Goal: Contribute content: Contribute content

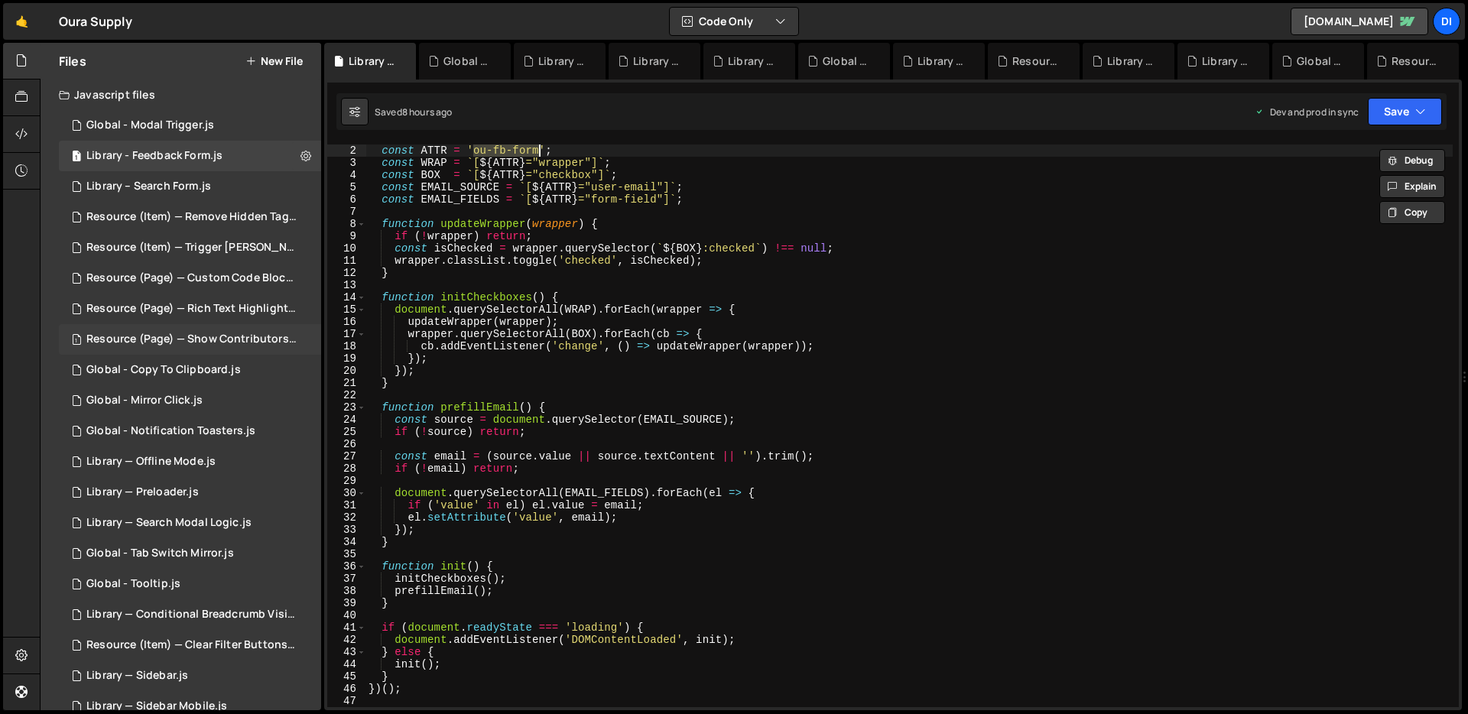
scroll to position [25, 0]
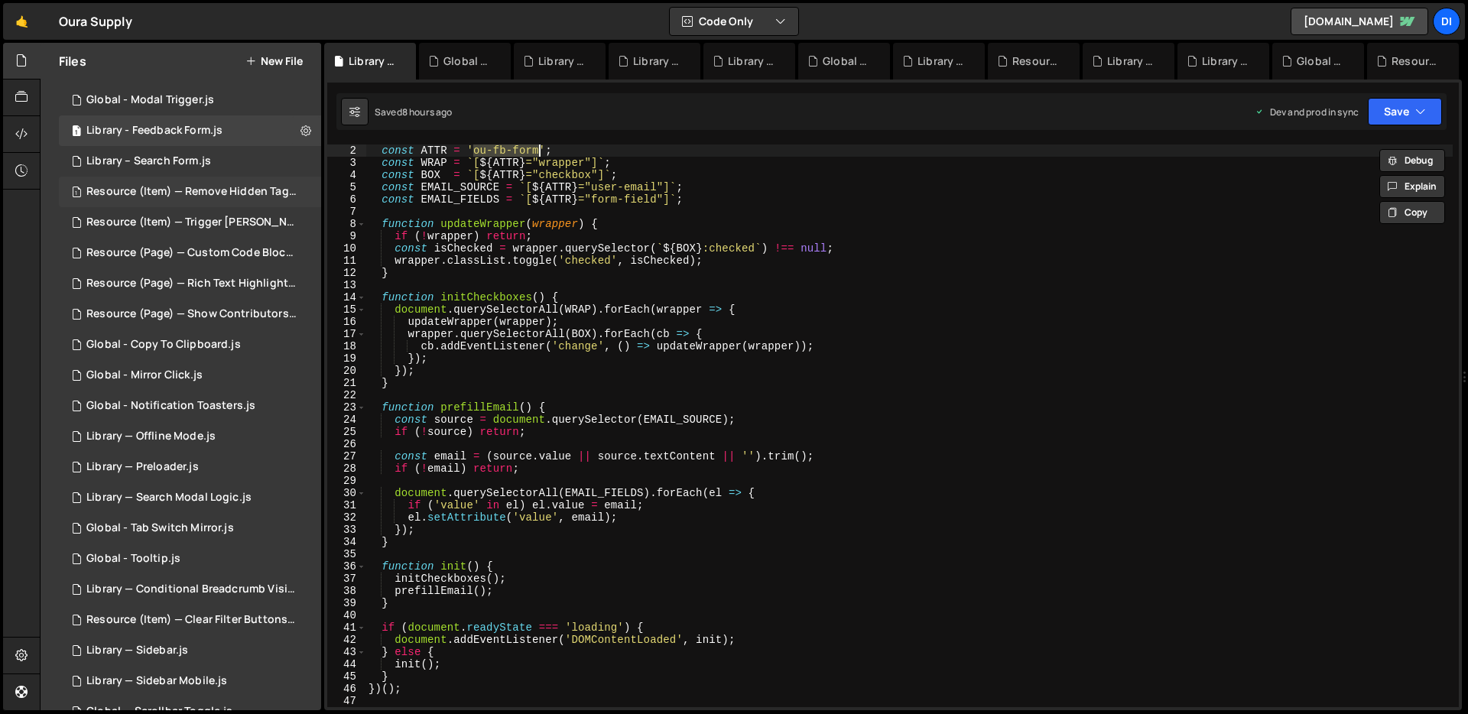
click at [235, 199] on div "1 Resource (Item) — Remove Hidden Tags on Load.js 0" at bounding box center [193, 192] width 268 height 31
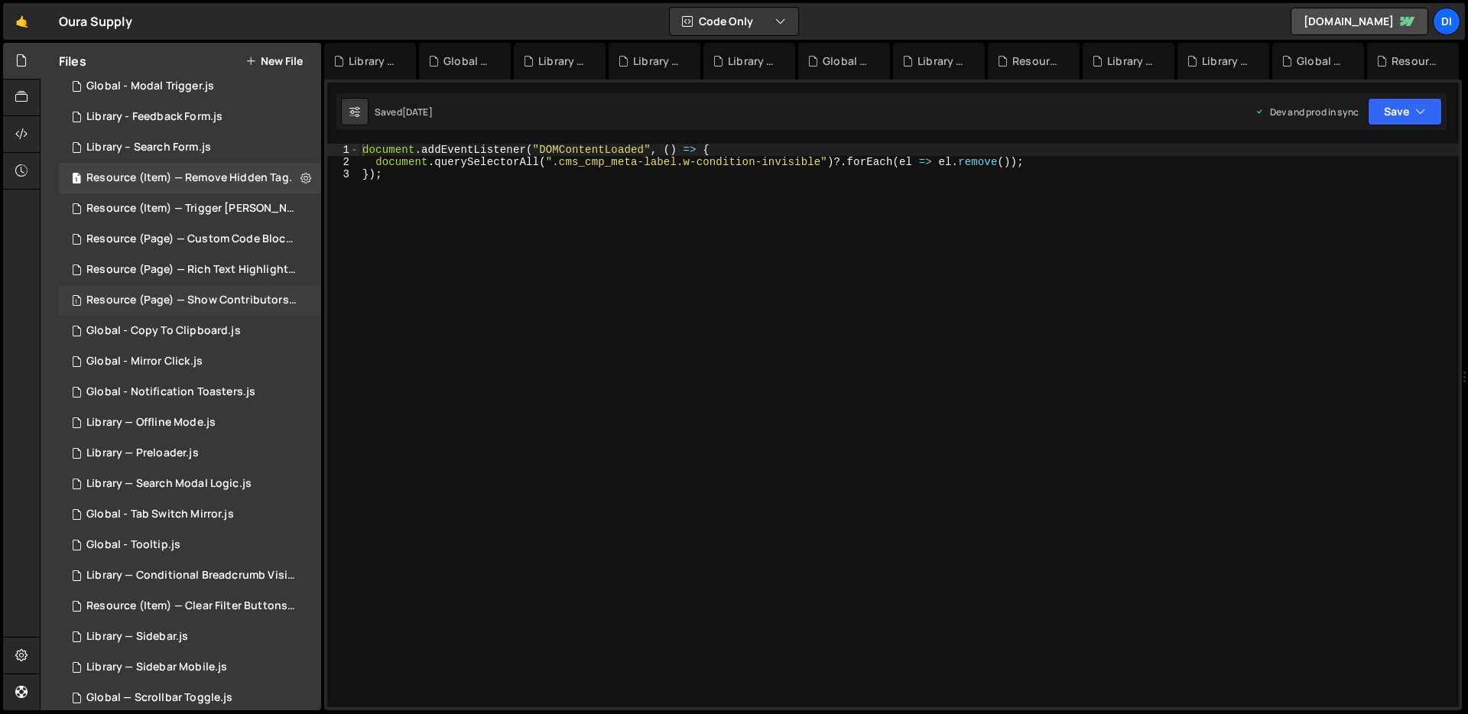
scroll to position [116, 0]
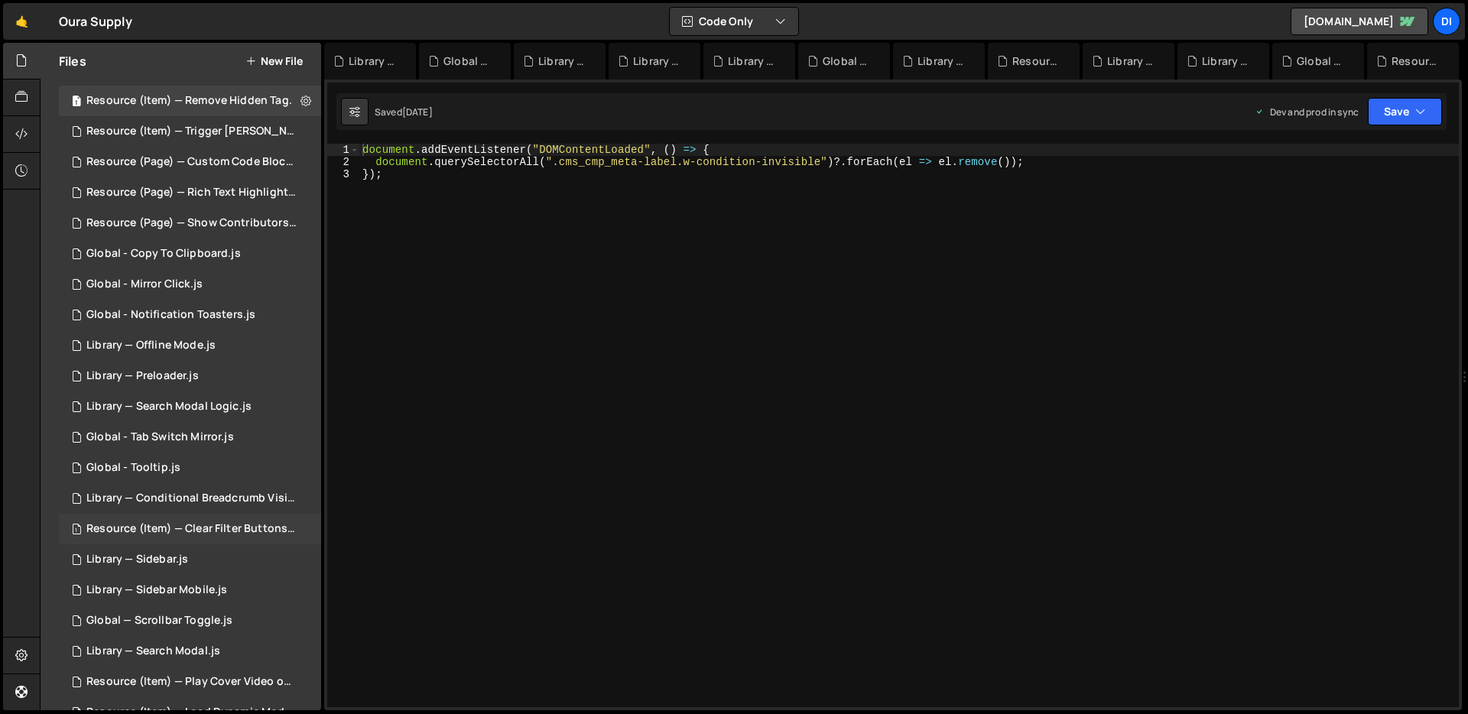
click at [170, 520] on div "1 Resource (Item) — Clear Filter Buttons.js 0" at bounding box center [193, 529] width 268 height 31
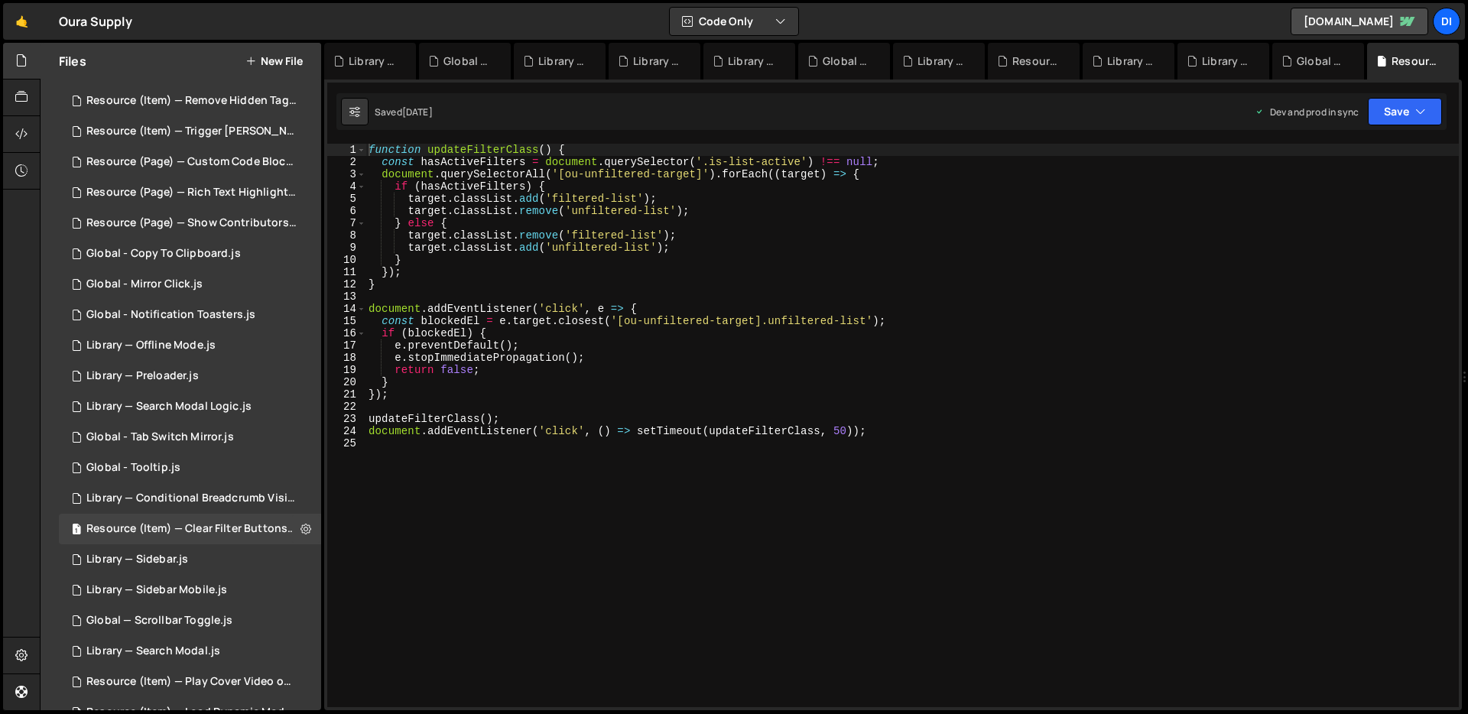
click at [277, 60] on button "New File" at bounding box center [273, 61] width 57 height 12
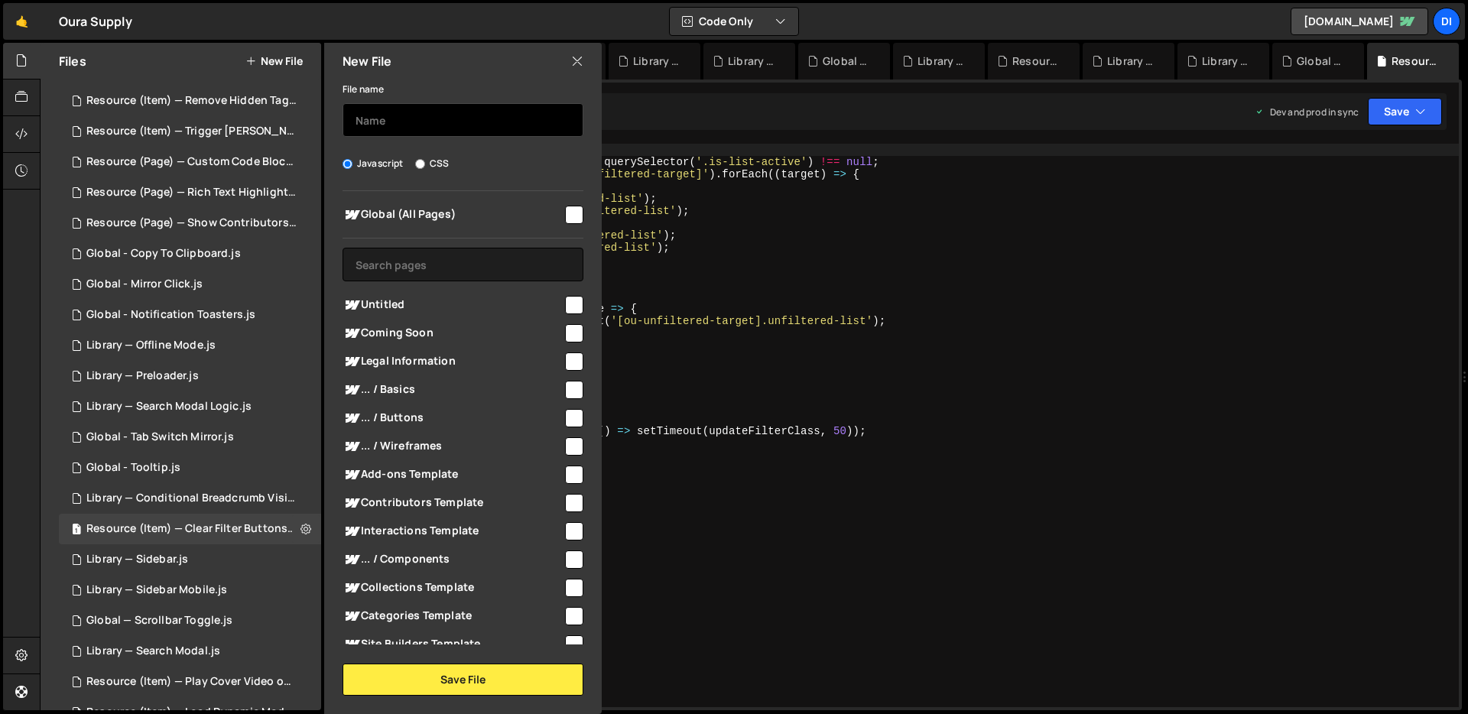
click at [440, 126] on input "text" at bounding box center [462, 120] width 241 height 34
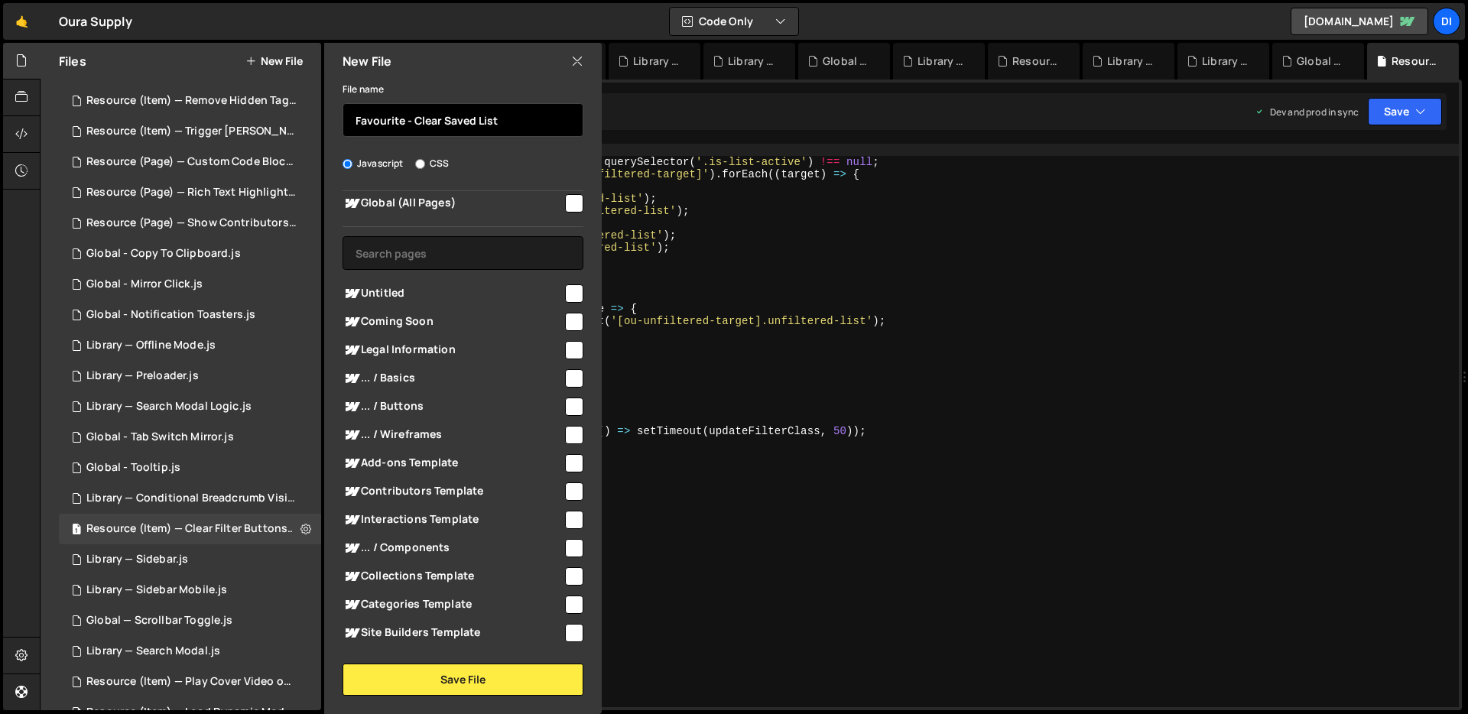
scroll to position [0, 0]
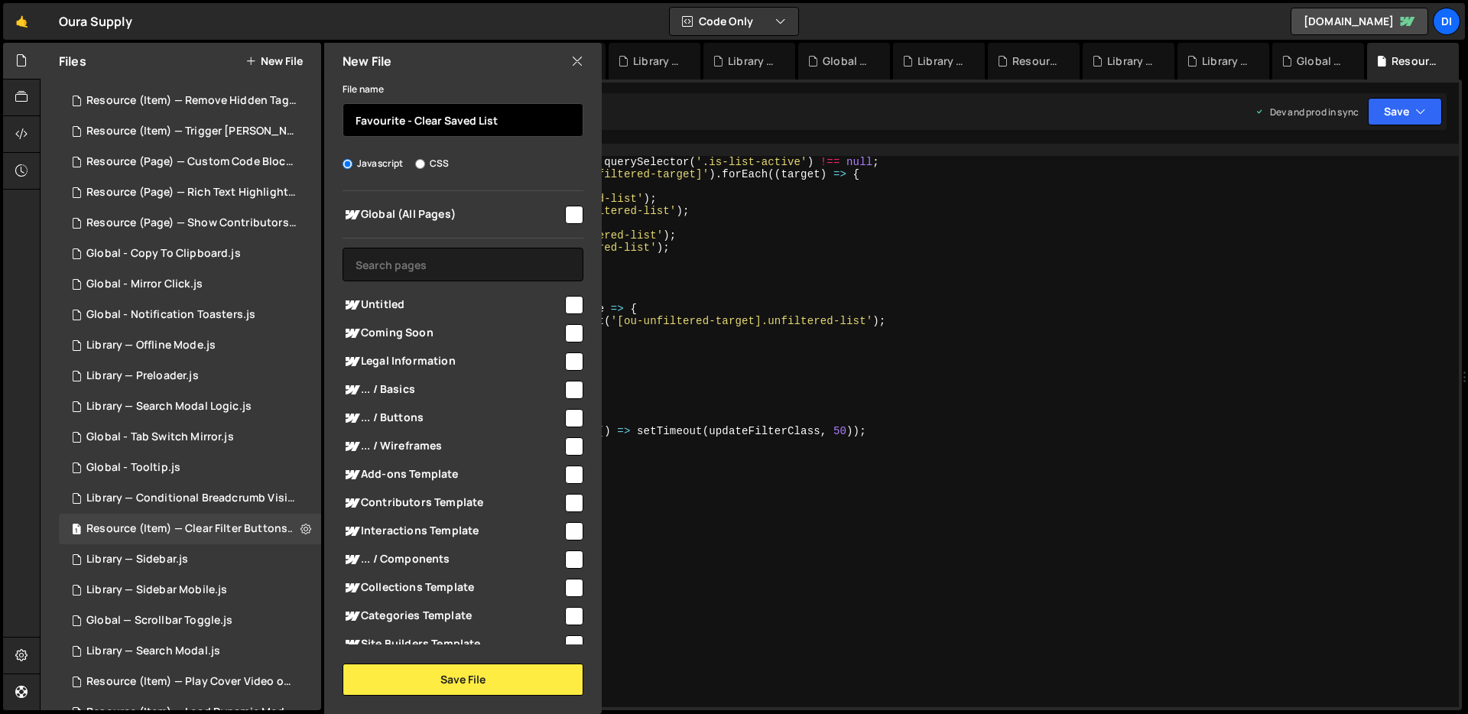
type input "Favourite - Clear Saved List"
click at [576, 216] on input "checkbox" at bounding box center [574, 215] width 18 height 18
checkbox input "true"
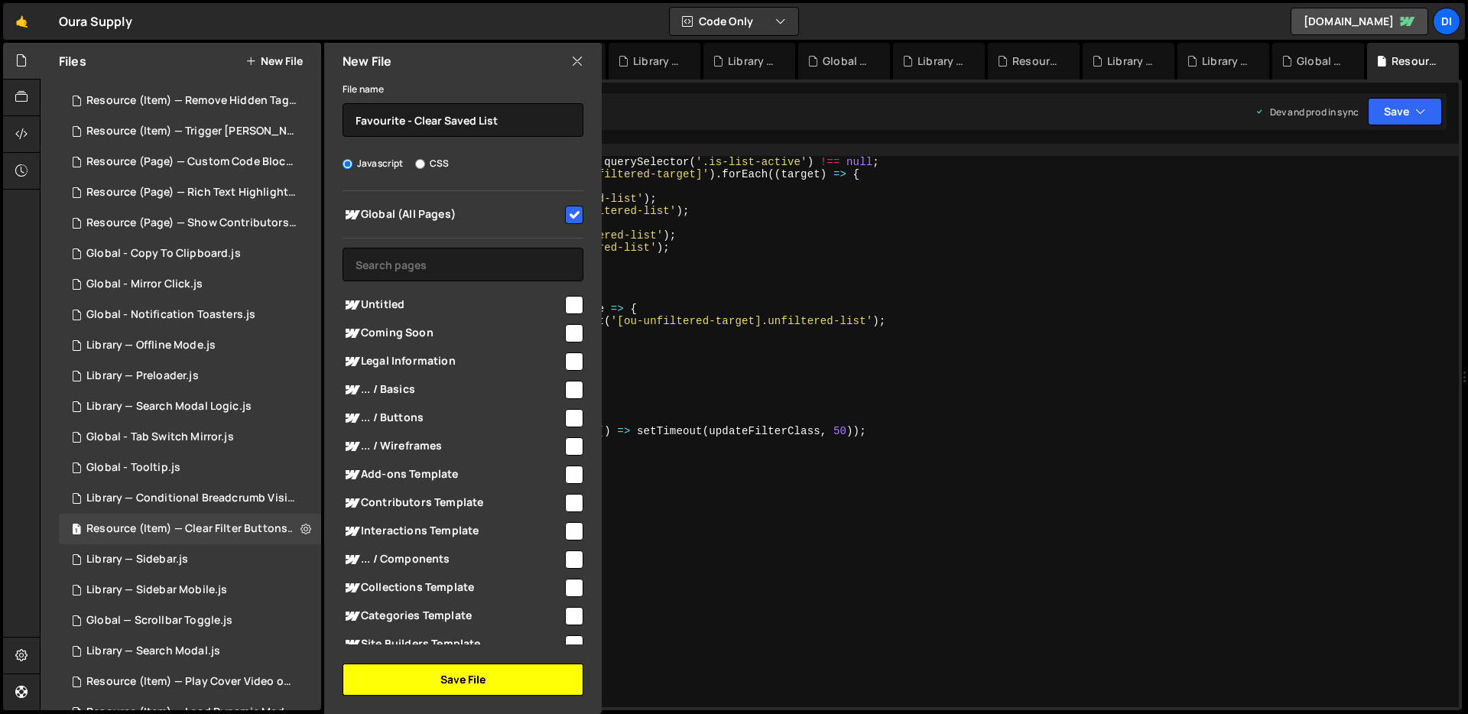
click at [471, 674] on button "Save File" at bounding box center [462, 680] width 241 height 32
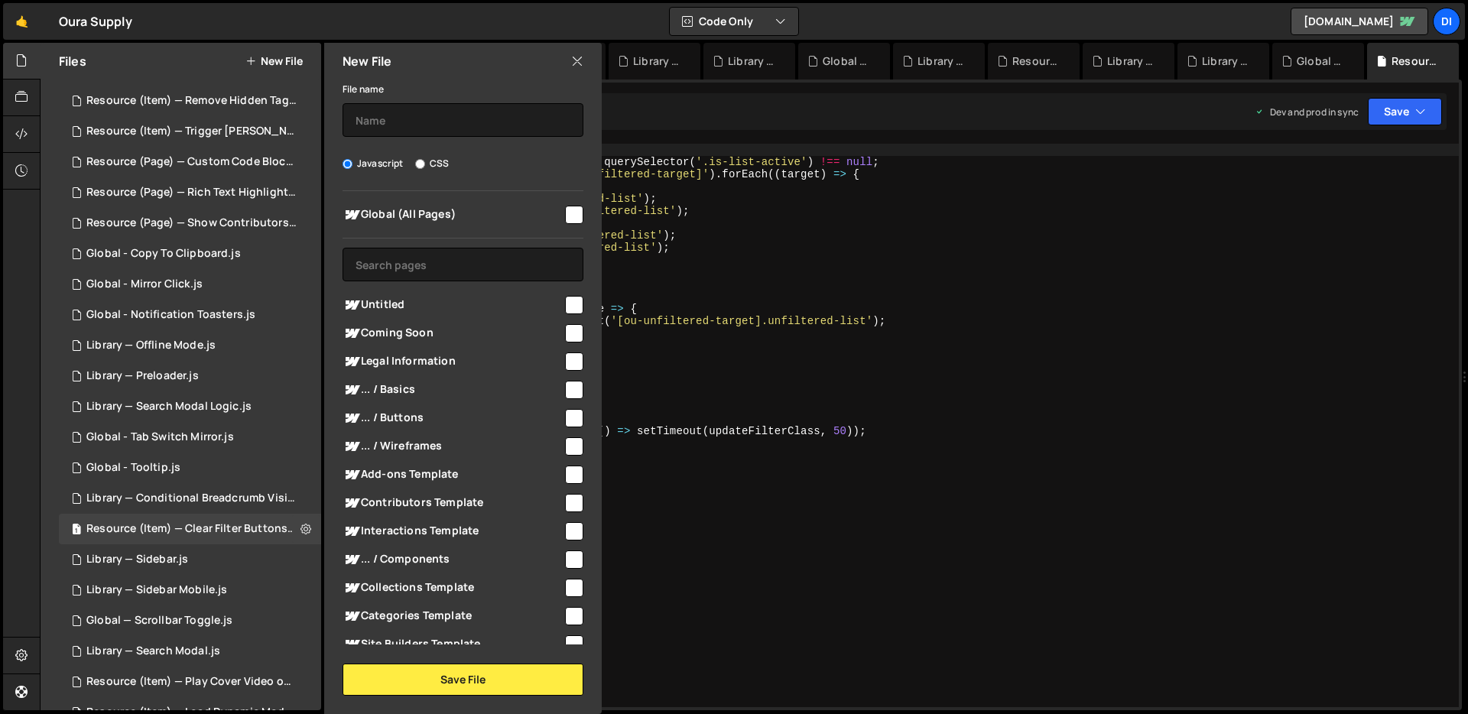
scroll to position [147, 0]
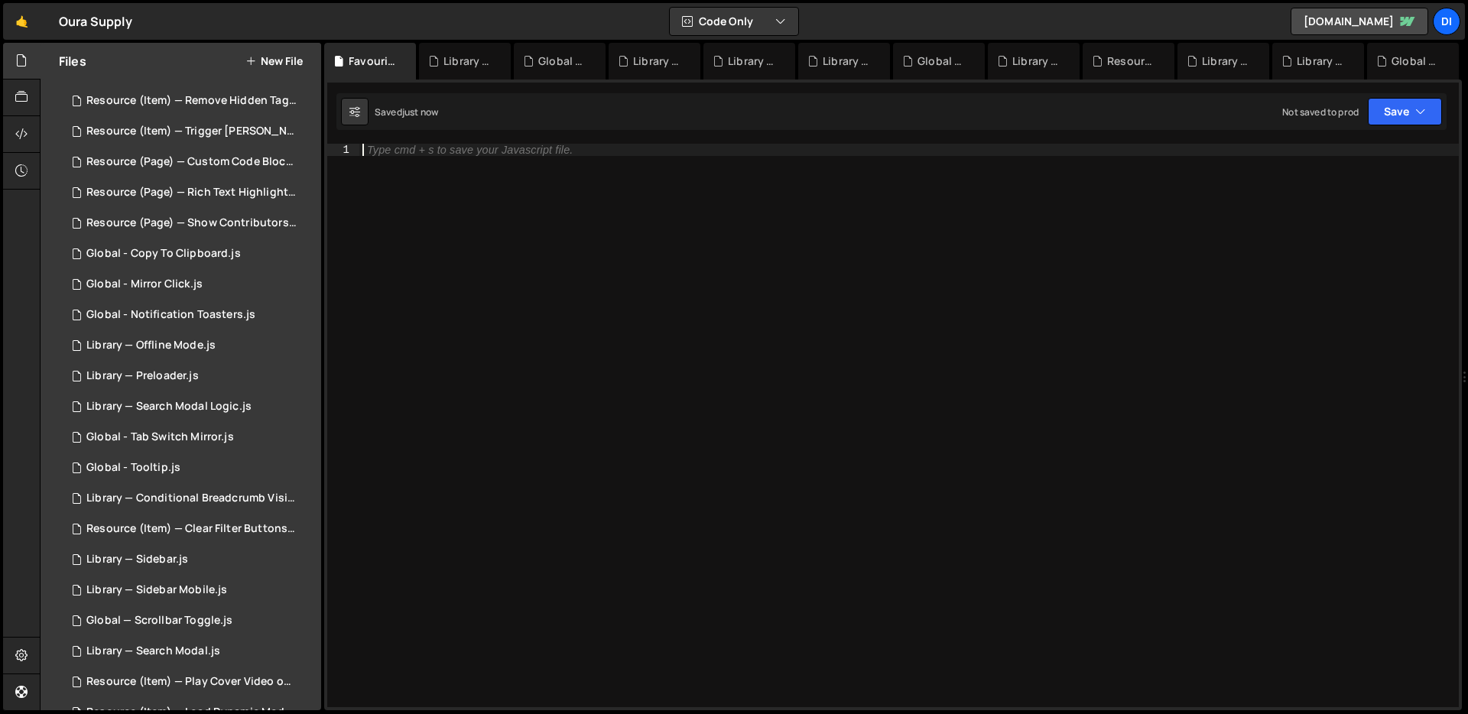
click at [604, 414] on div "Type cmd + s to save your Javascript file." at bounding box center [908, 438] width 1099 height 588
paste textarea "})();"
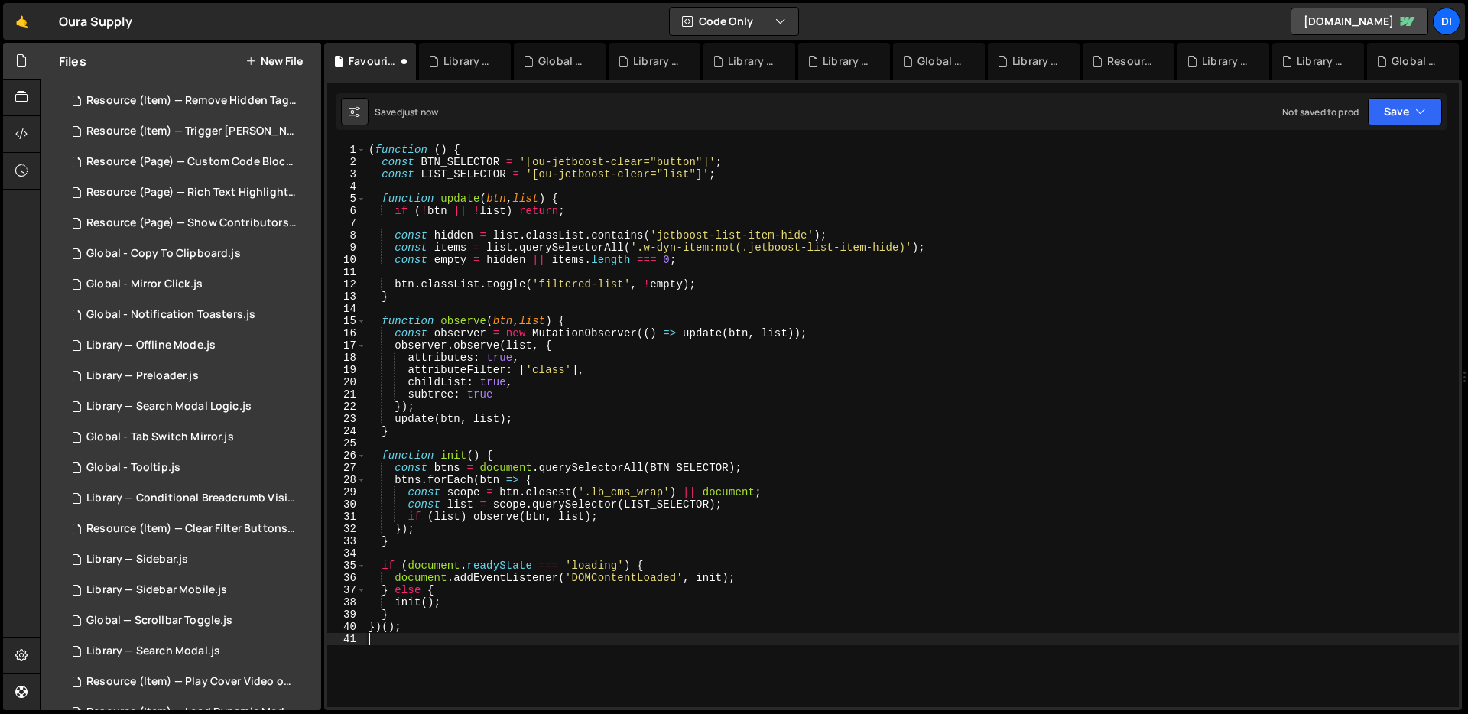
type textarea "})();"
